Goal: Information Seeking & Learning: Understand process/instructions

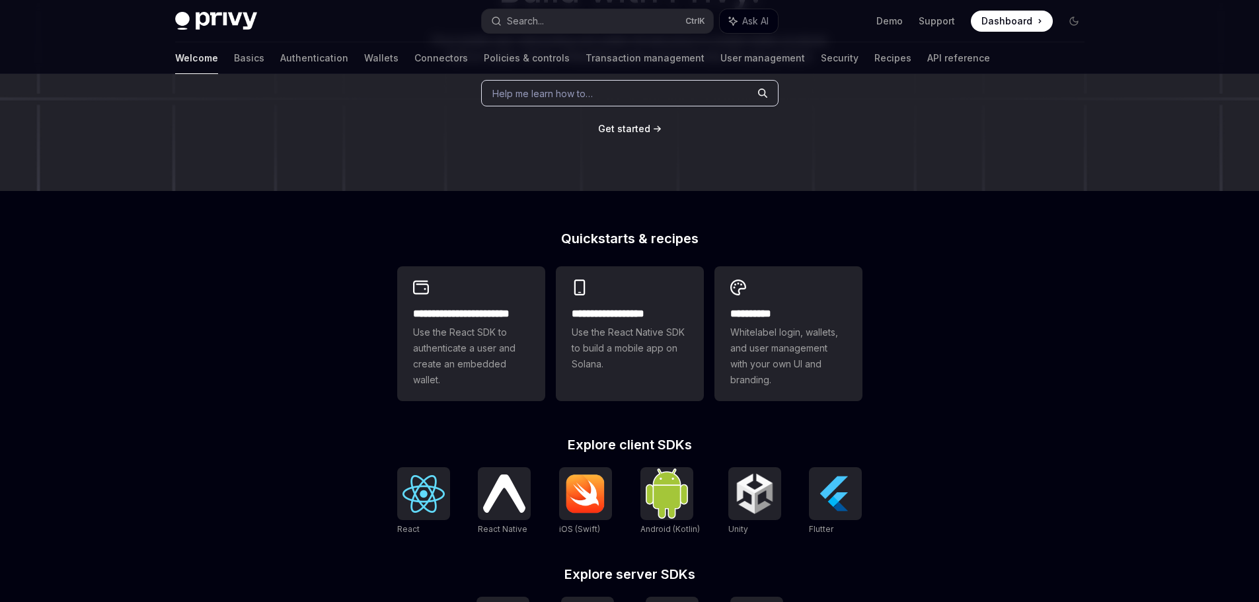
scroll to position [118, 0]
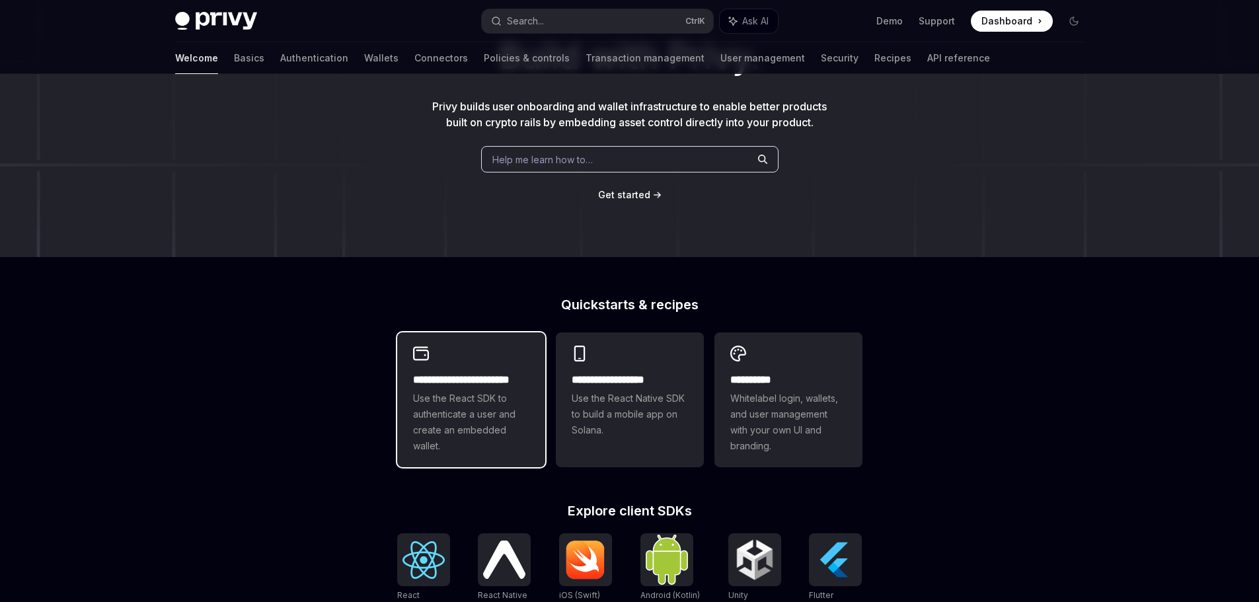
click at [456, 359] on div "**********" at bounding box center [471, 399] width 148 height 135
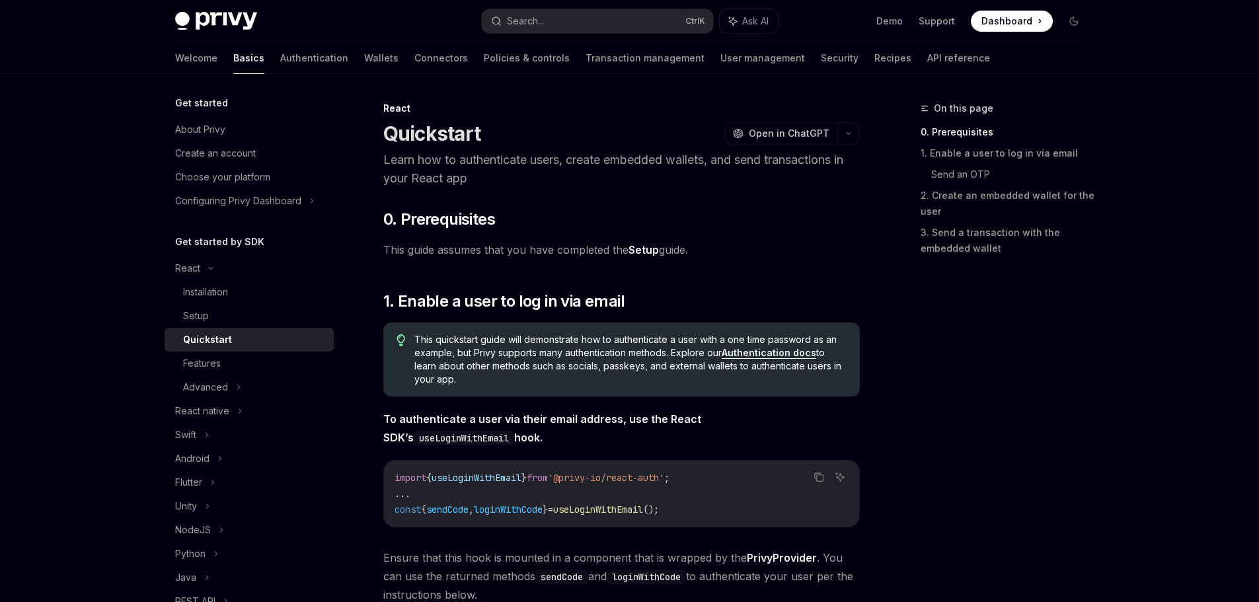
click at [1019, 403] on div "On this page 0. Prerequisites 1. Enable a user to log in via email Send an OTP …" at bounding box center [994, 350] width 201 height 501
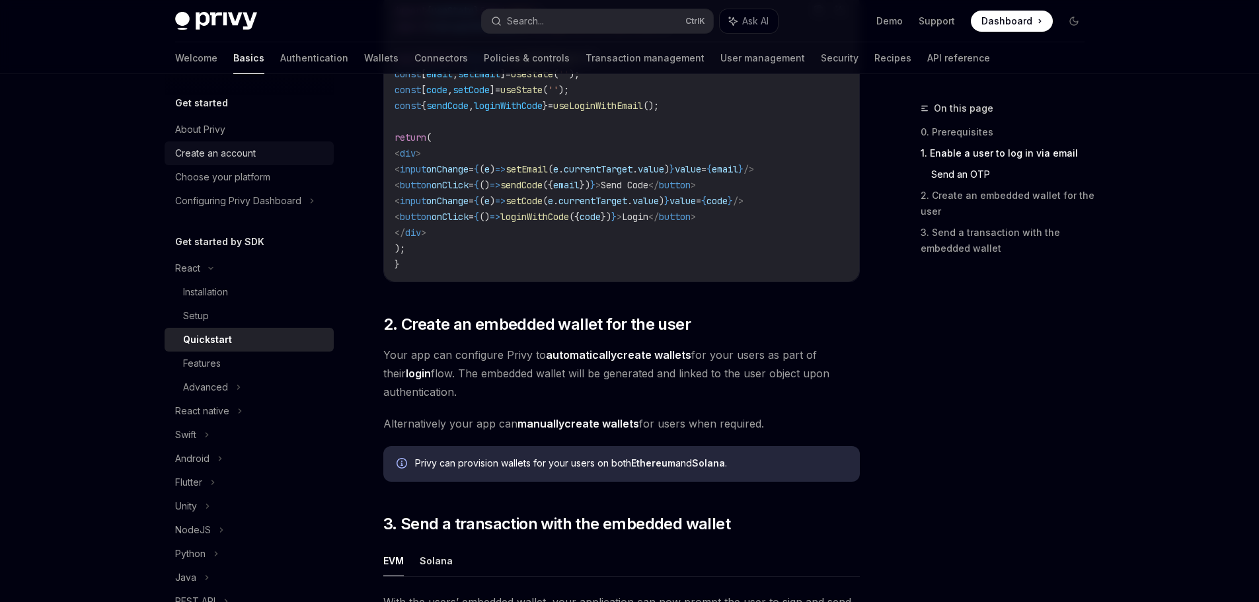
scroll to position [727, 0]
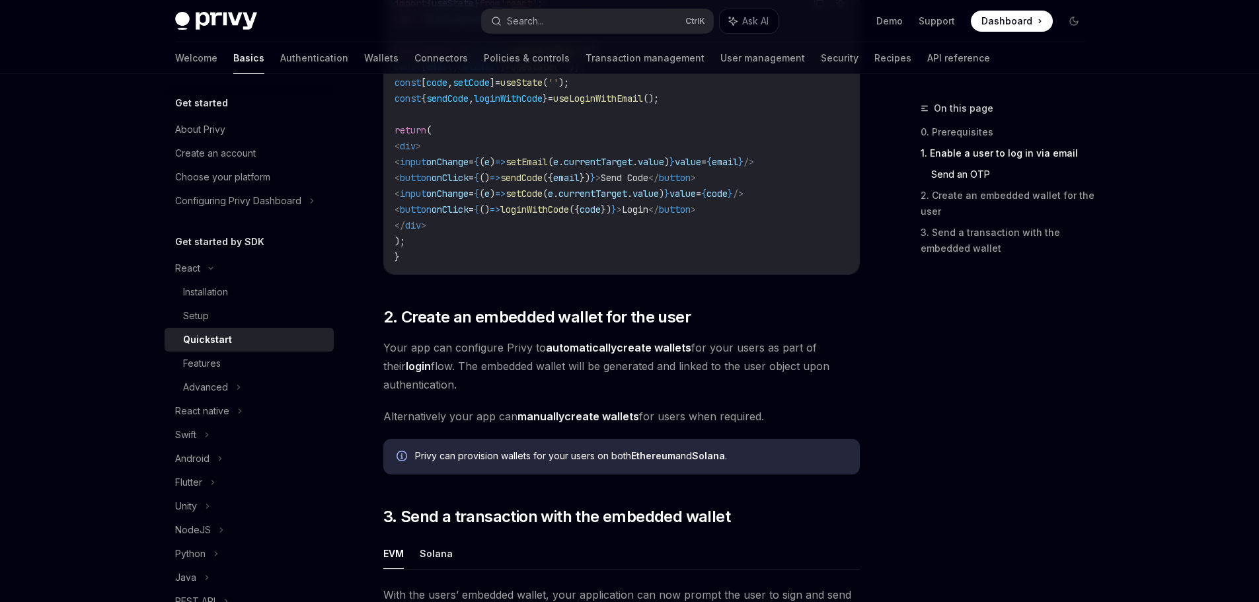
click at [588, 284] on div "​ 0. Prerequisites This guide assumes that you have completed the Setup guide. …" at bounding box center [621, 235] width 476 height 1506
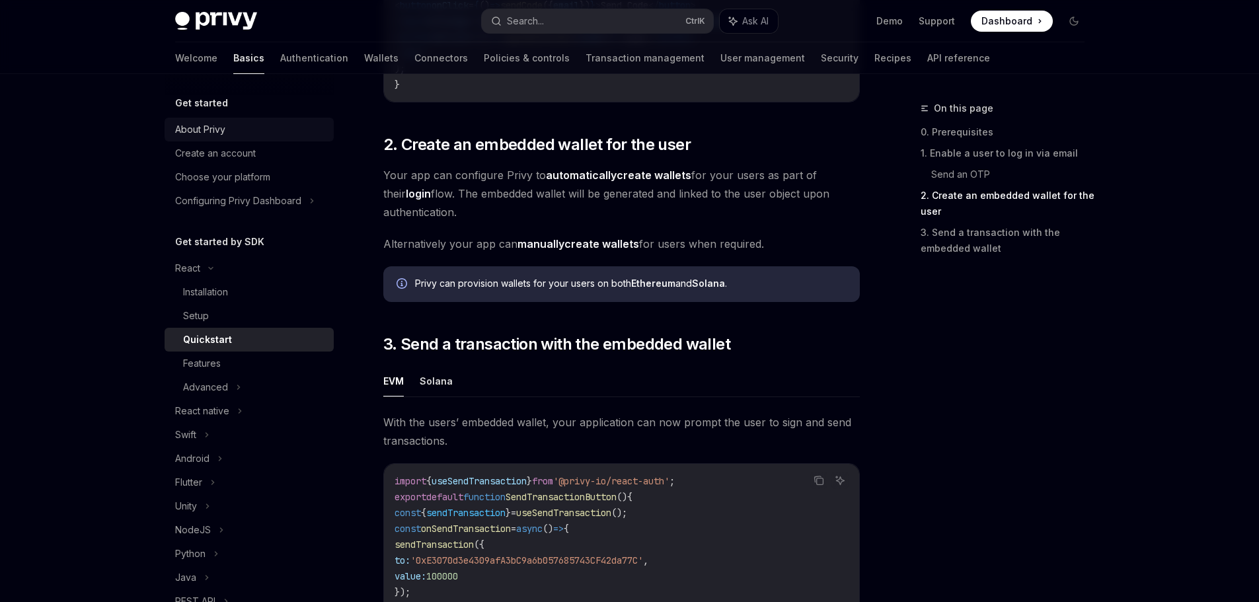
scroll to position [991, 0]
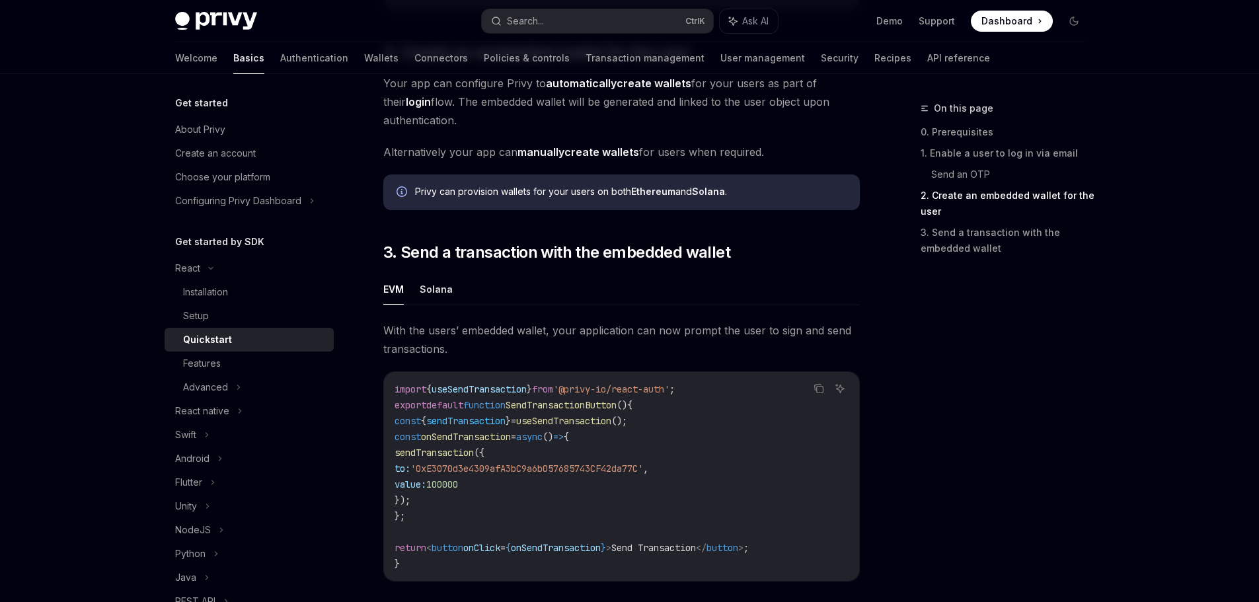
type textarea "*"
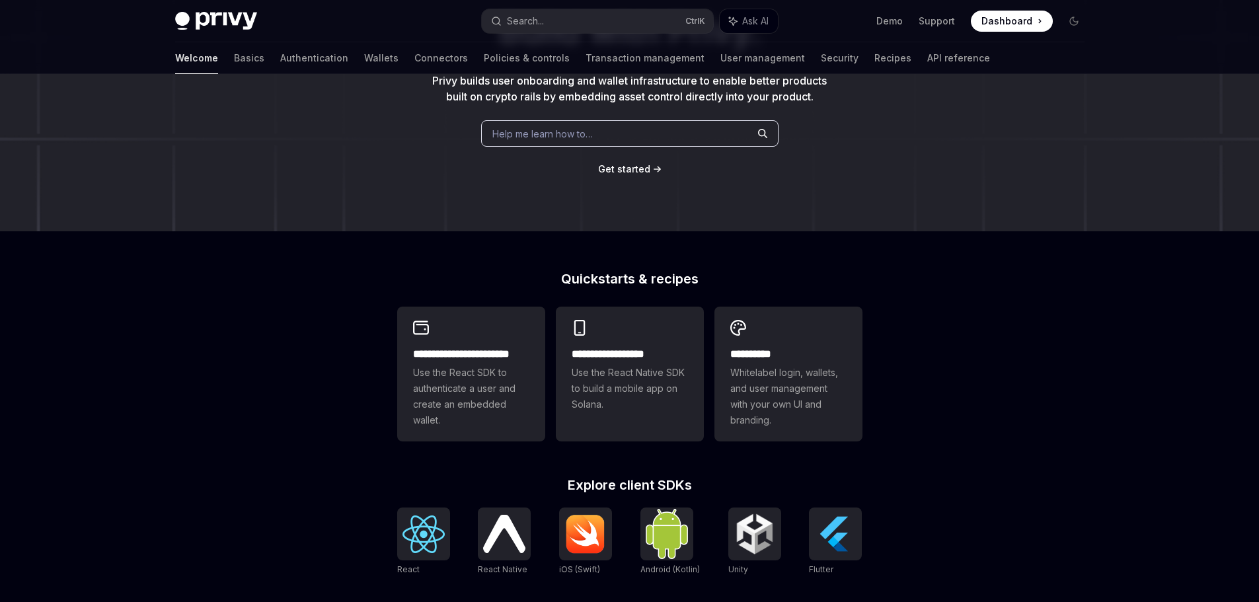
scroll to position [118, 0]
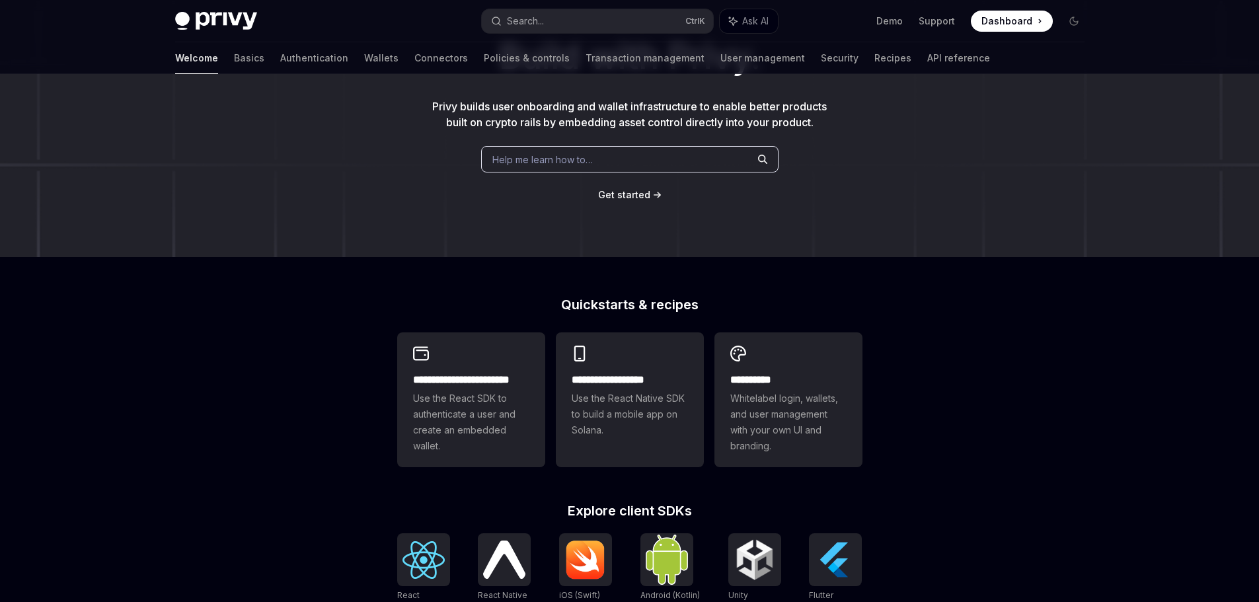
click at [1113, 382] on div "**********" at bounding box center [629, 444] width 1259 height 976
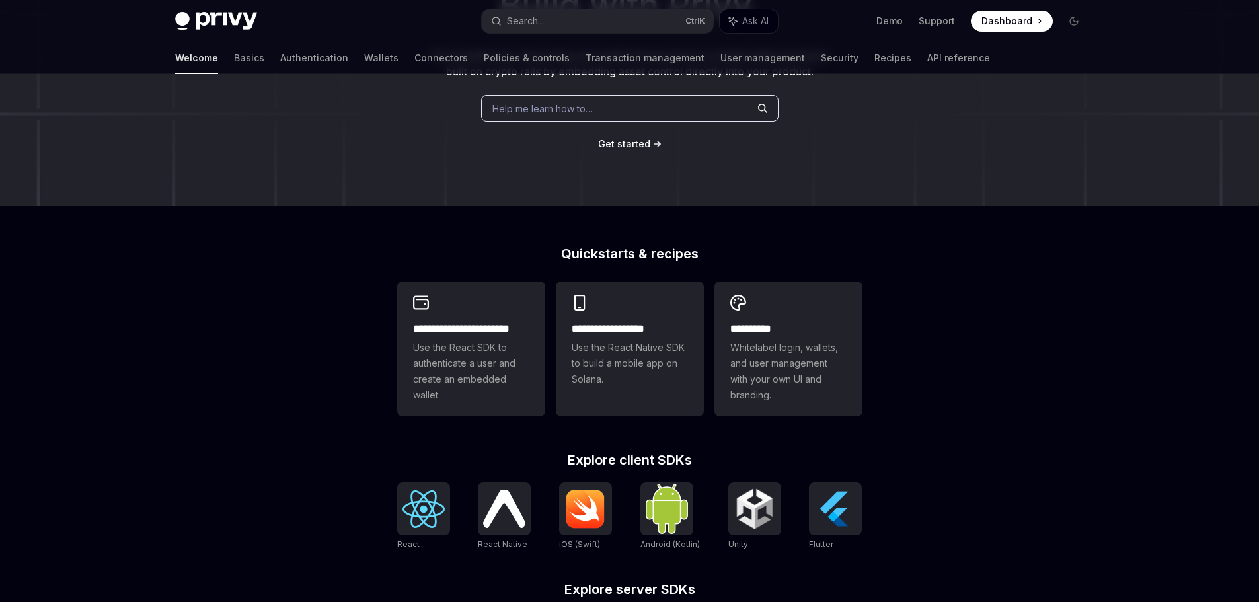
scroll to position [0, 0]
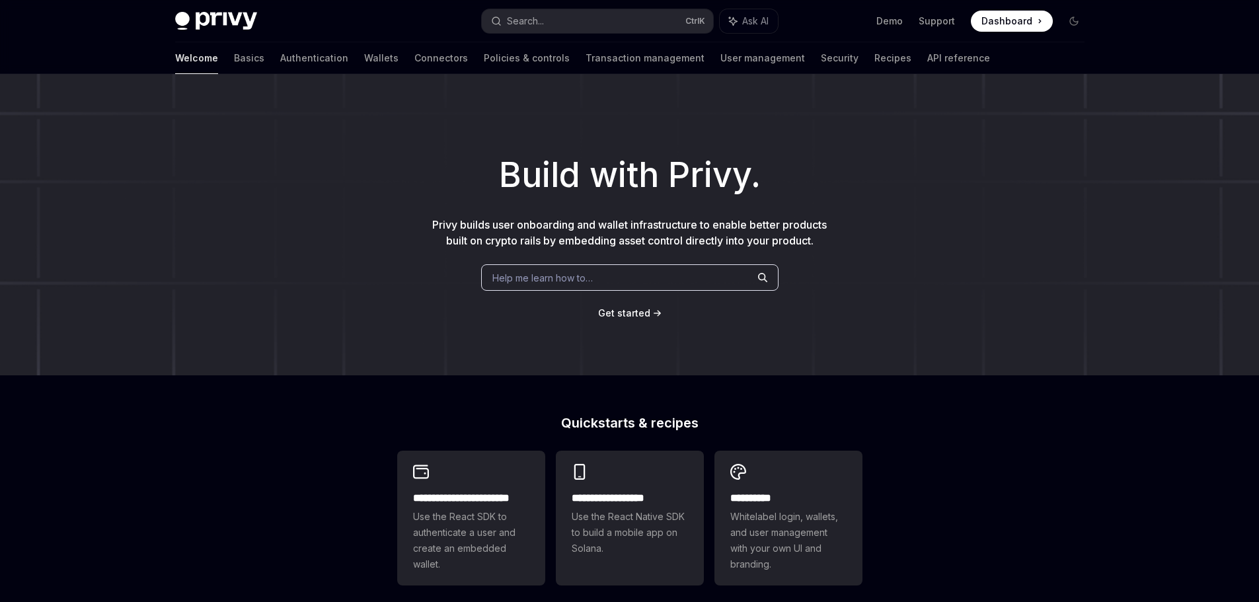
click at [1029, 201] on div "Build with Privy. Privy builds user onboarding and wallet infrastructure to ena…" at bounding box center [629, 224] width 1259 height 301
click at [959, 97] on div "Build with Privy. Privy builds user onboarding and wallet infrastructure to ena…" at bounding box center [629, 224] width 1259 height 301
click at [930, 188] on h1 "Build with Privy." at bounding box center [629, 175] width 1216 height 52
